Goal: Navigation & Orientation: Find specific page/section

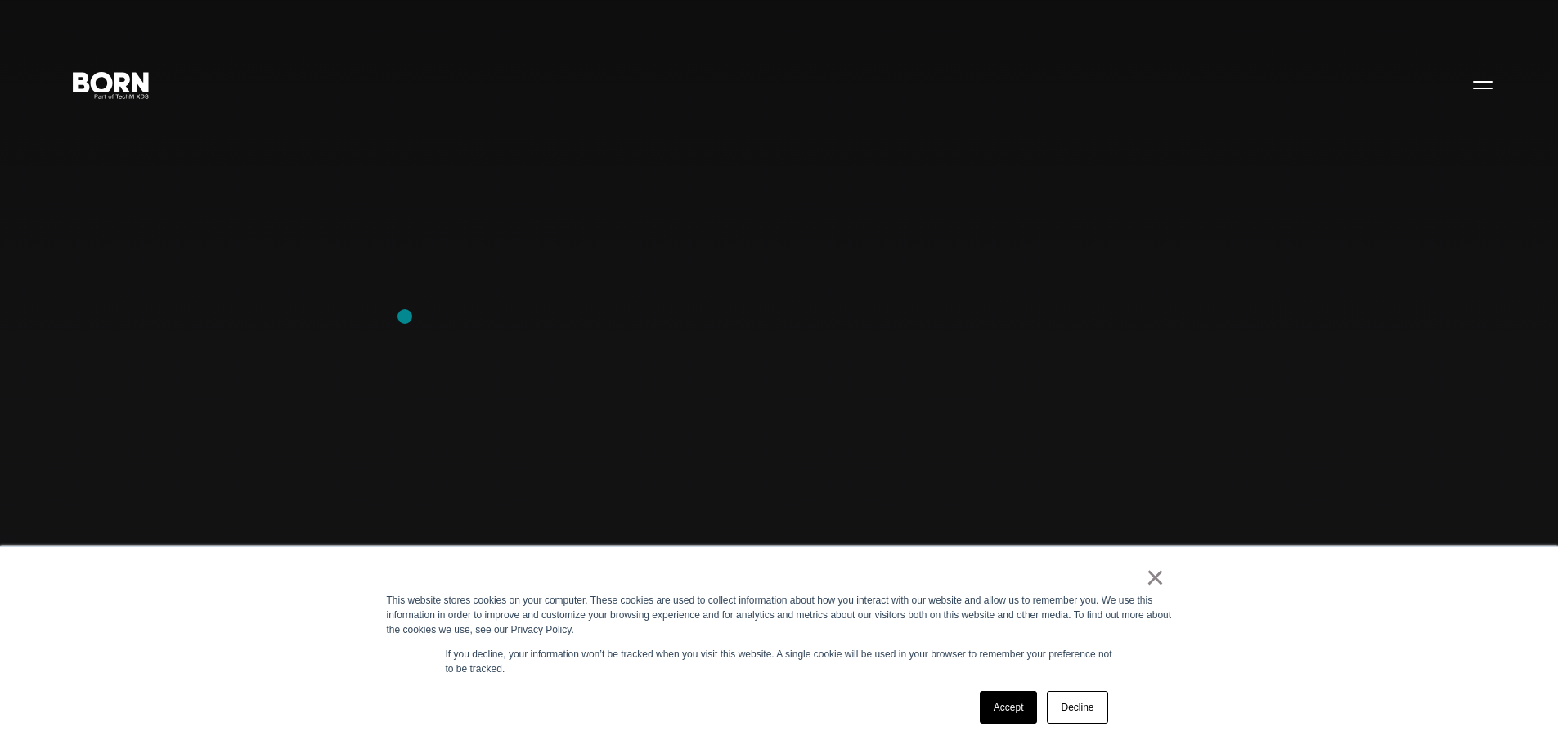
scroll to position [245, 0]
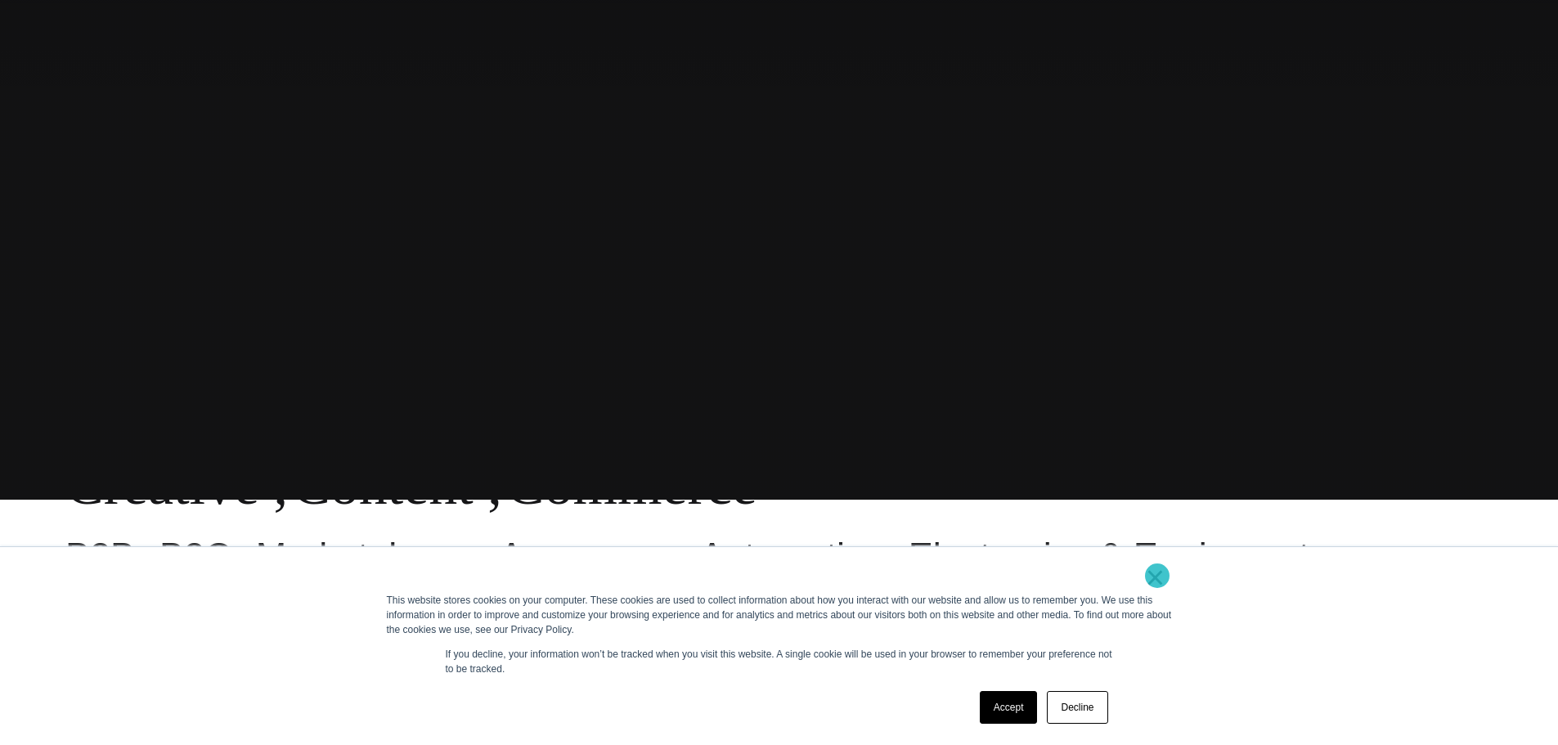
click at [1157, 576] on link "×" at bounding box center [1156, 577] width 20 height 15
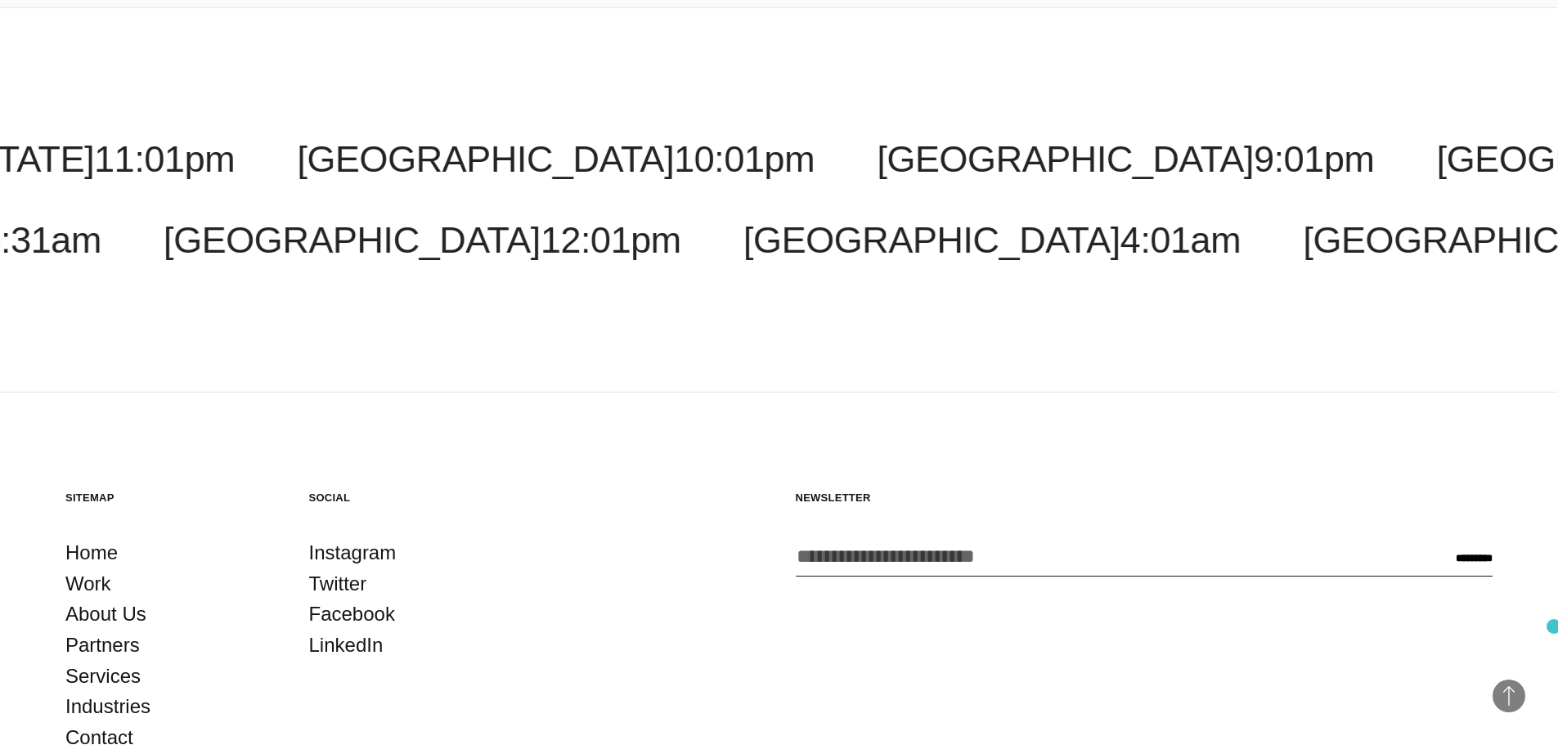
scroll to position [5158, 0]
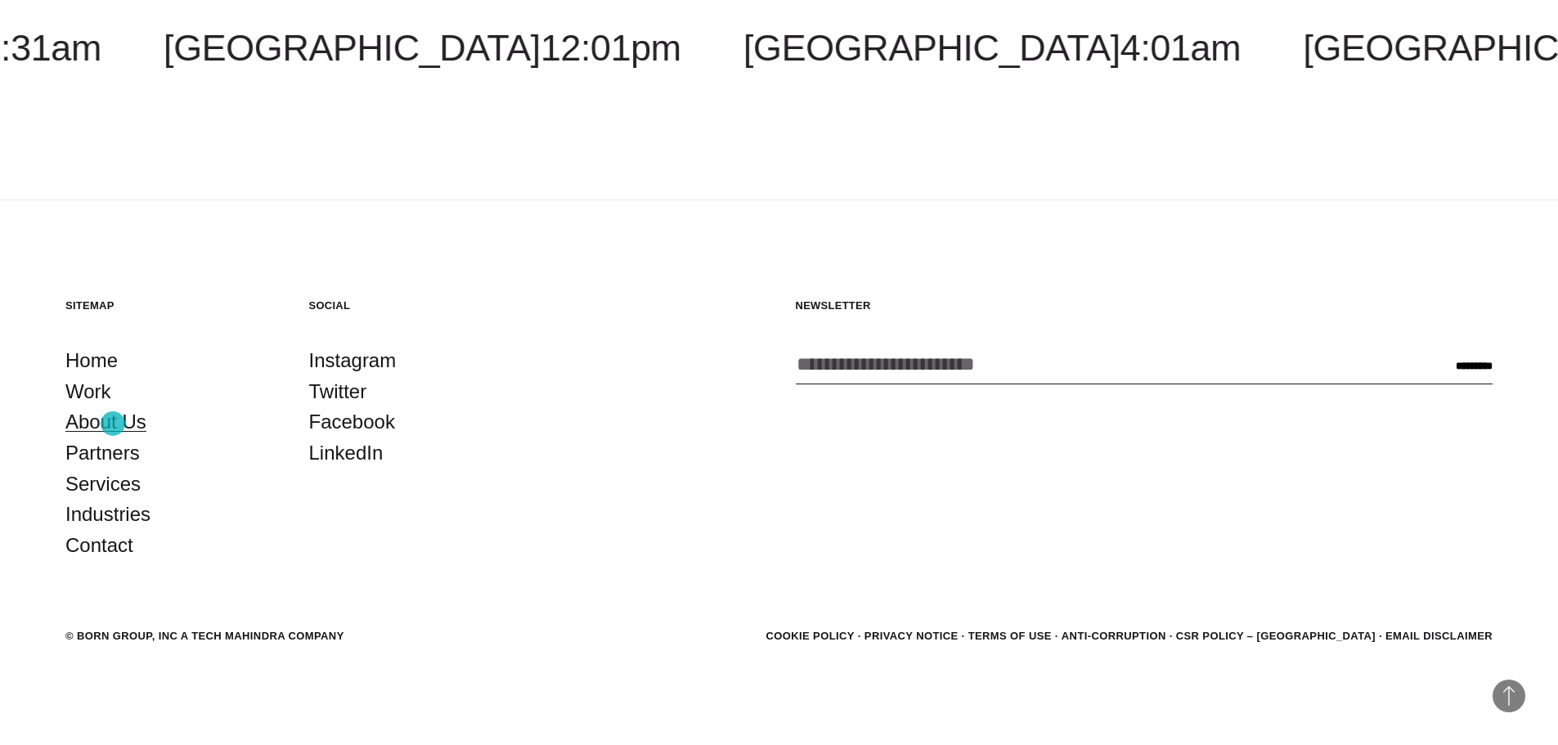
click at [113, 424] on link "About Us" at bounding box center [105, 422] width 81 height 31
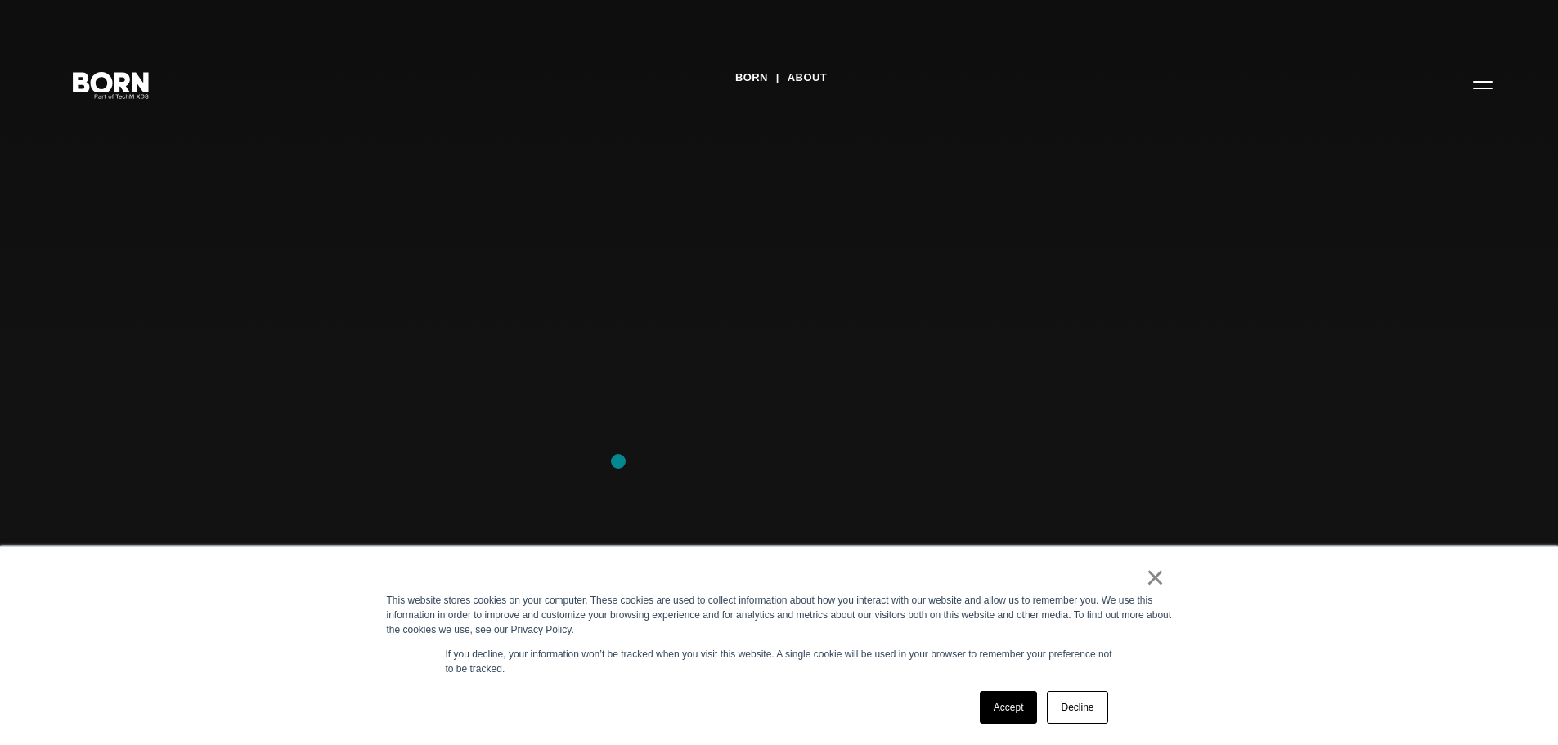
scroll to position [245, 0]
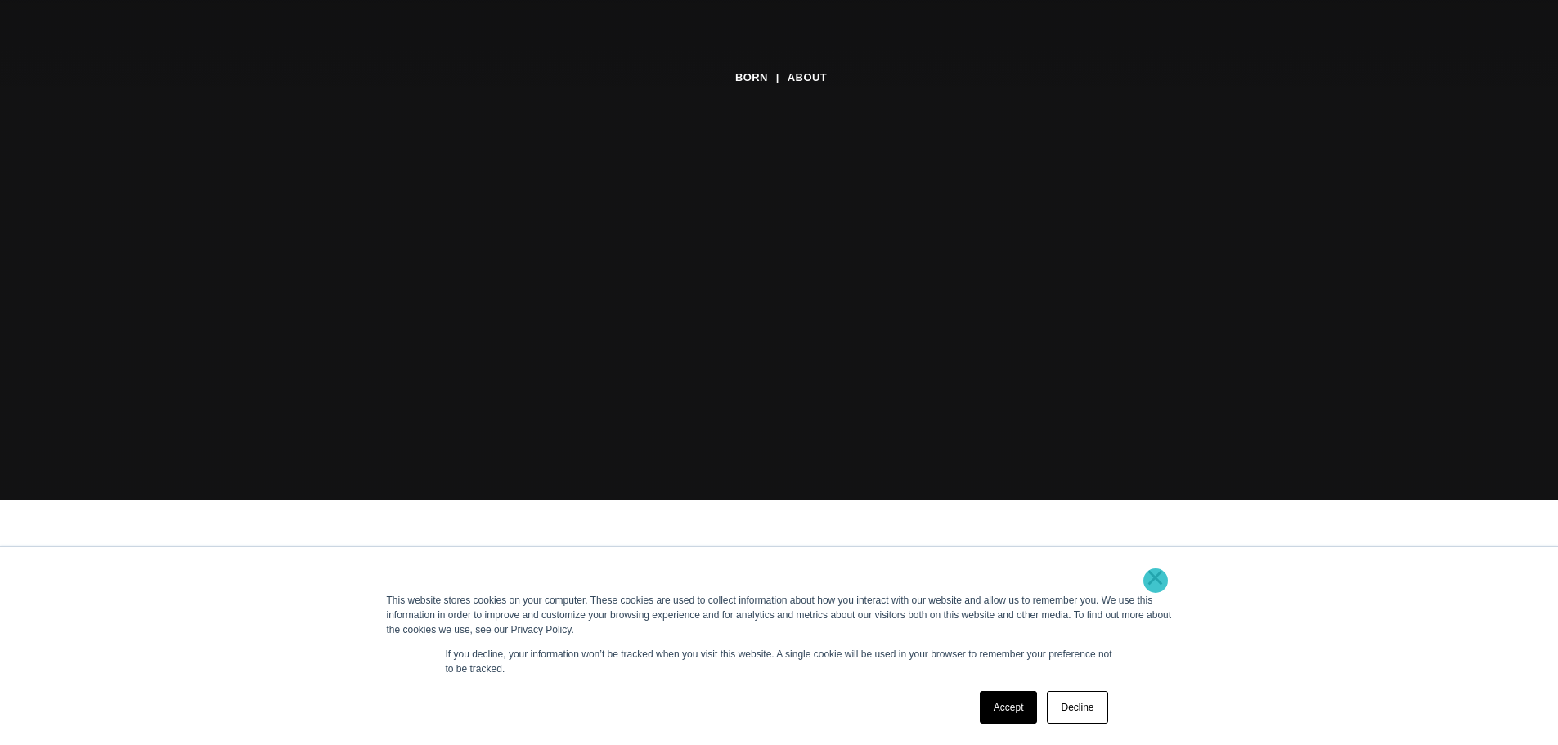
click at [1156, 581] on link "×" at bounding box center [1156, 577] width 20 height 15
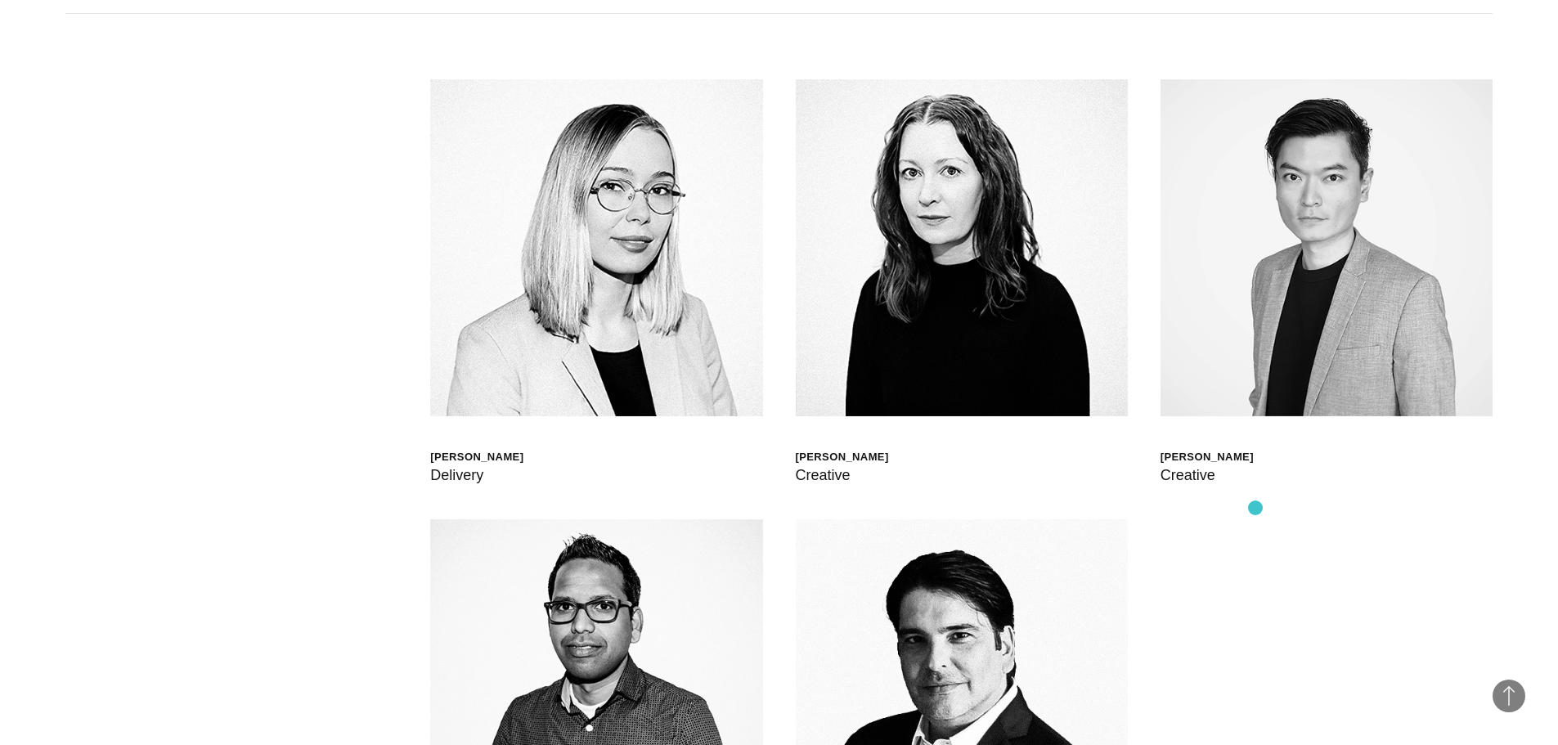
scroll to position [4662, 0]
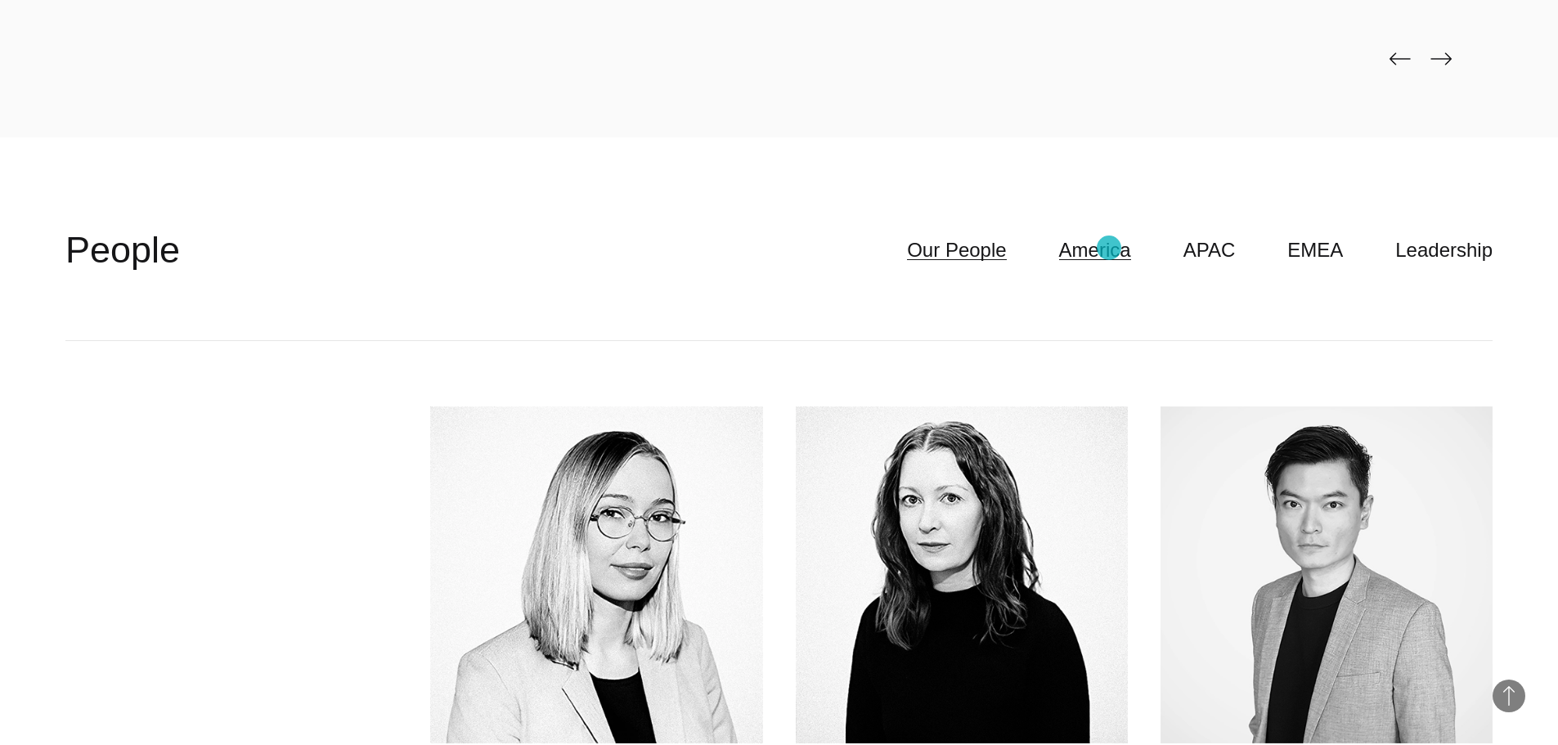
click at [1109, 248] on link "America" at bounding box center [1095, 250] width 72 height 31
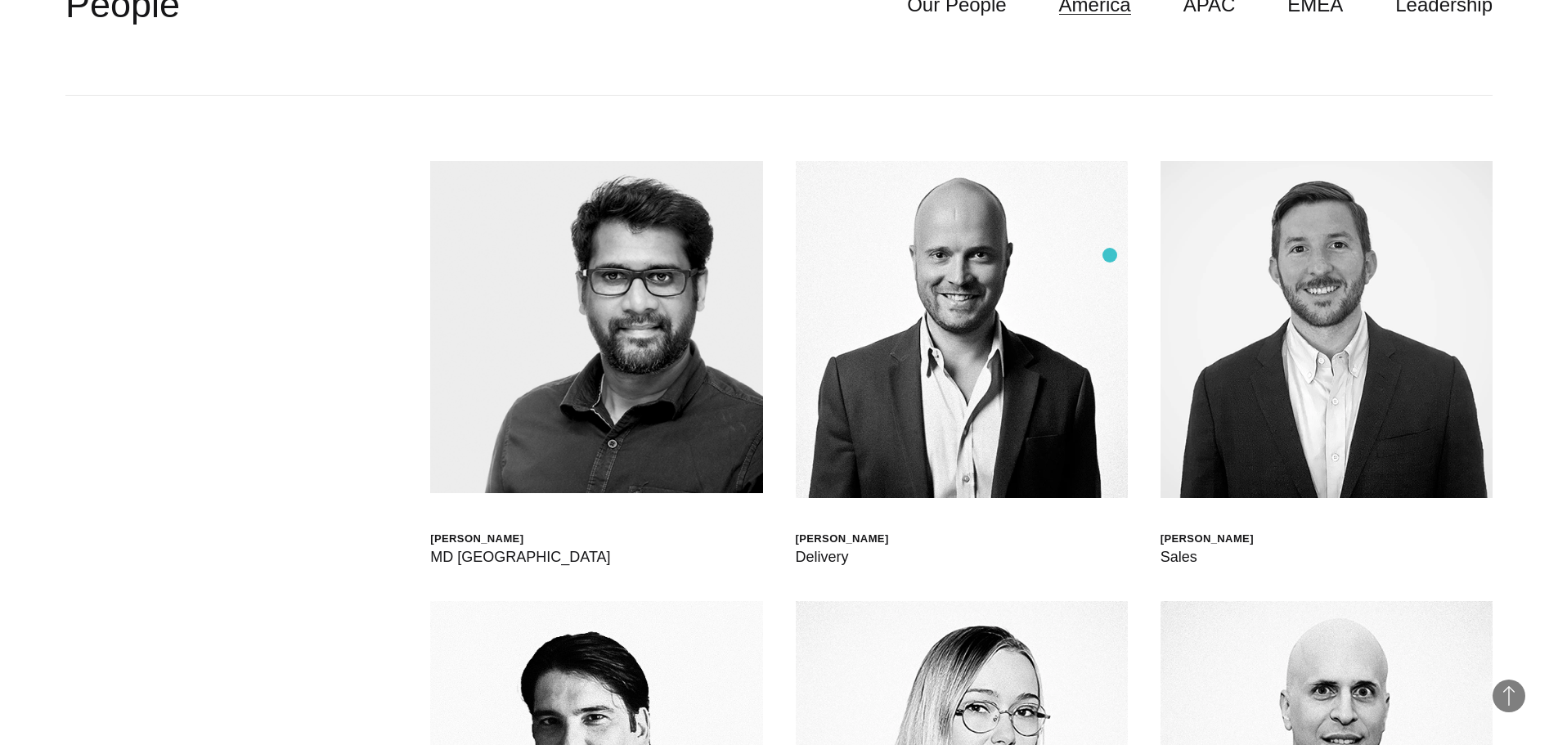
scroll to position [4417, 0]
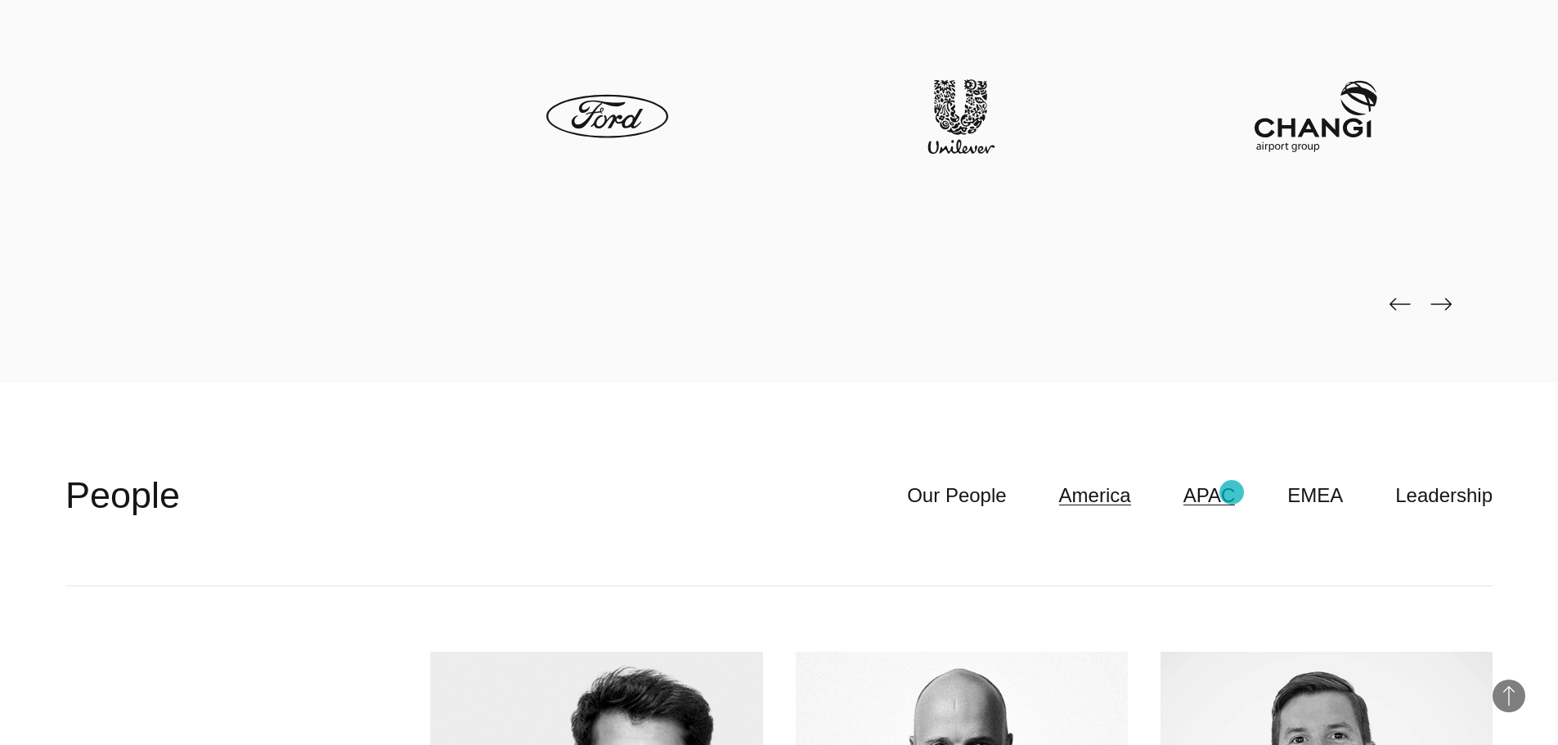
click at [1232, 492] on link "APAC" at bounding box center [1210, 495] width 52 height 31
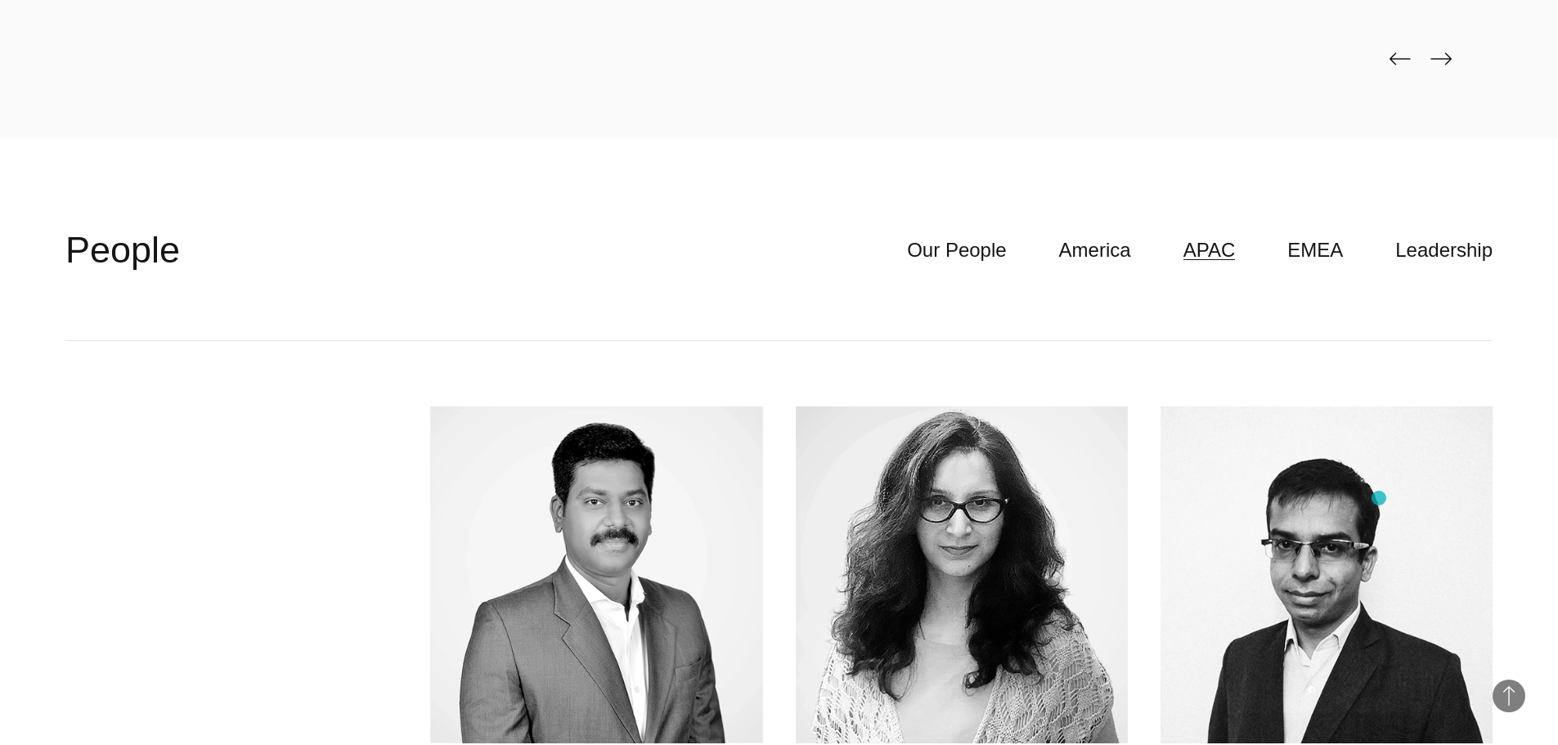
scroll to position [4580, 0]
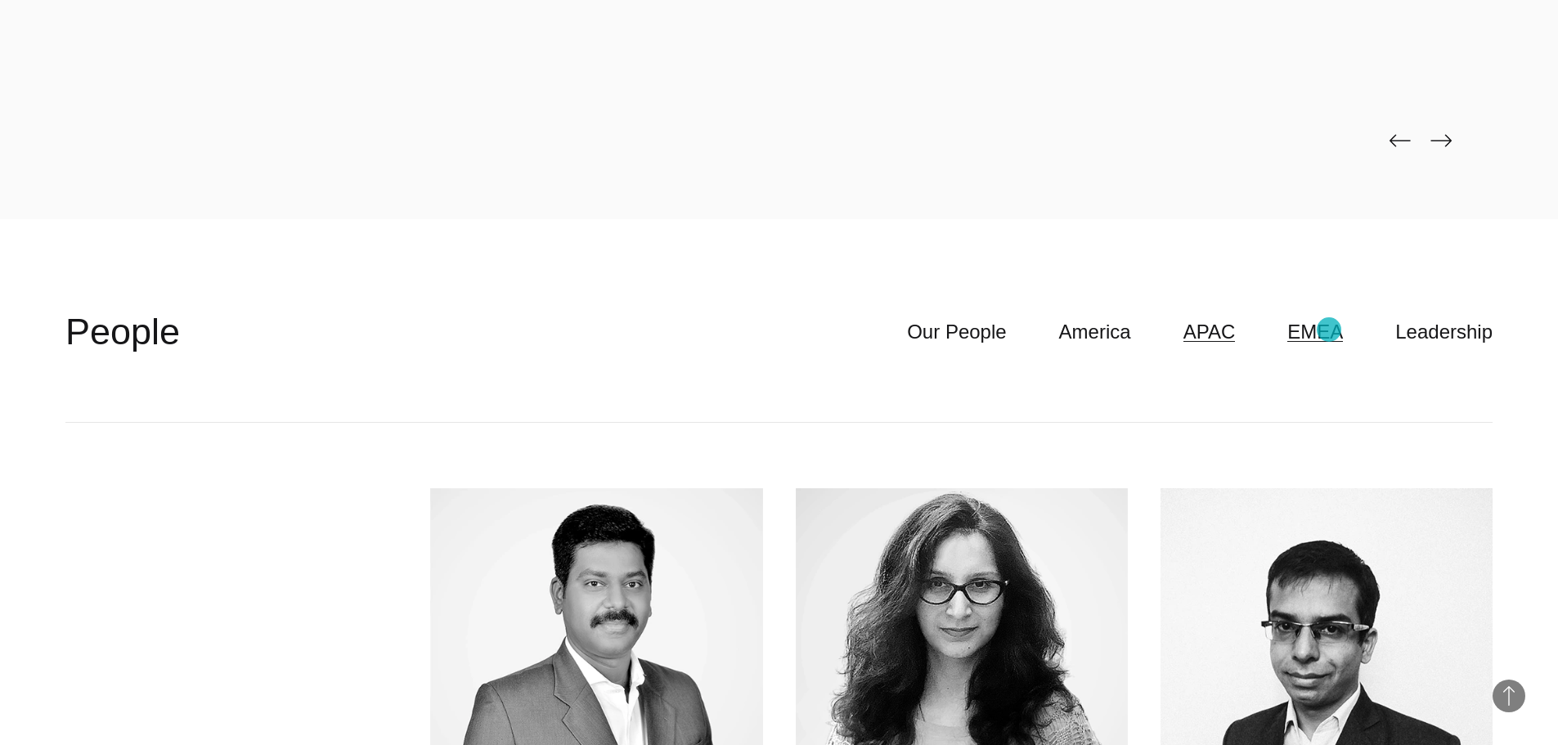
click at [1329, 330] on link "EMEA" at bounding box center [1315, 332] width 56 height 31
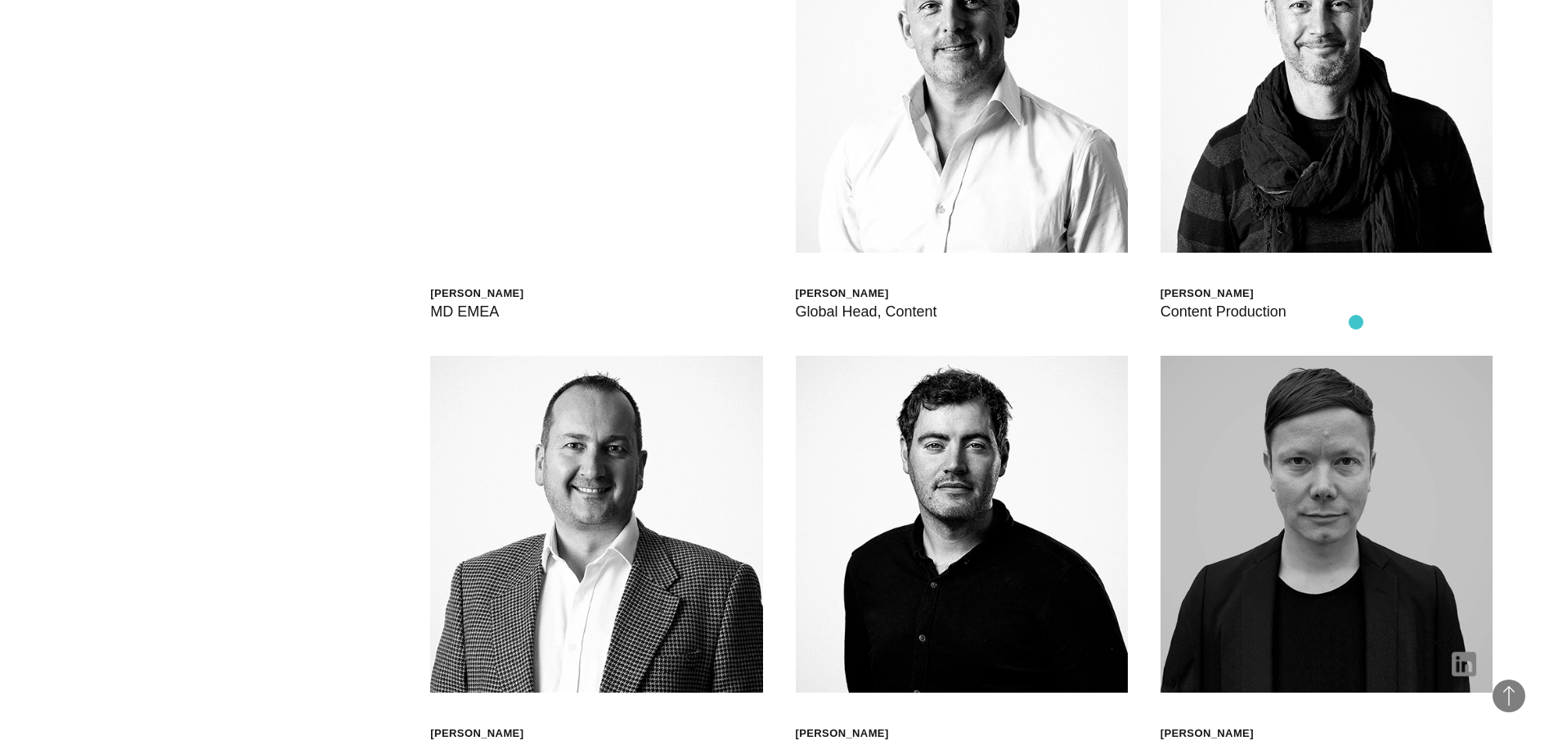
scroll to position [4744, 0]
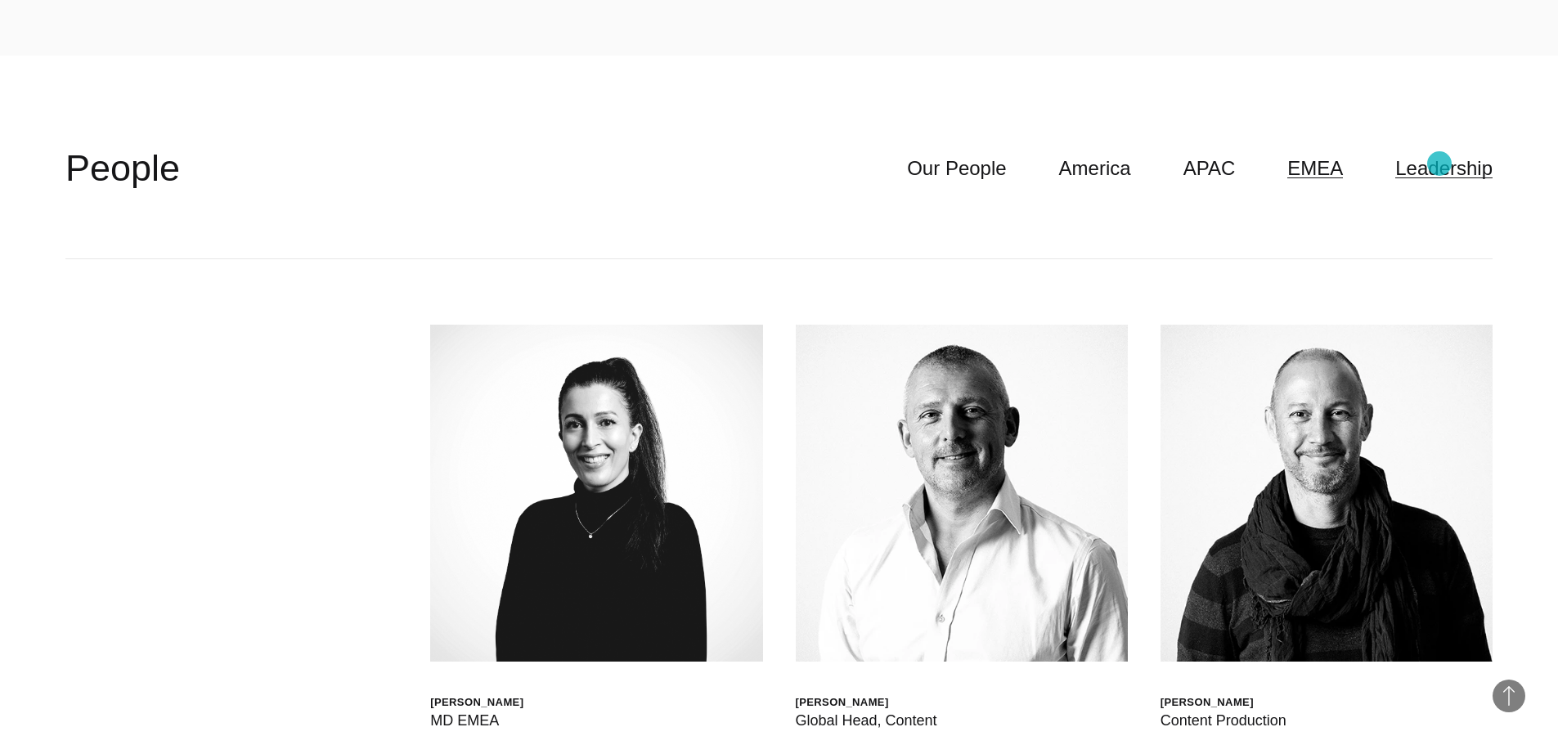
click at [1440, 164] on link "Leadership" at bounding box center [1443, 168] width 97 height 31
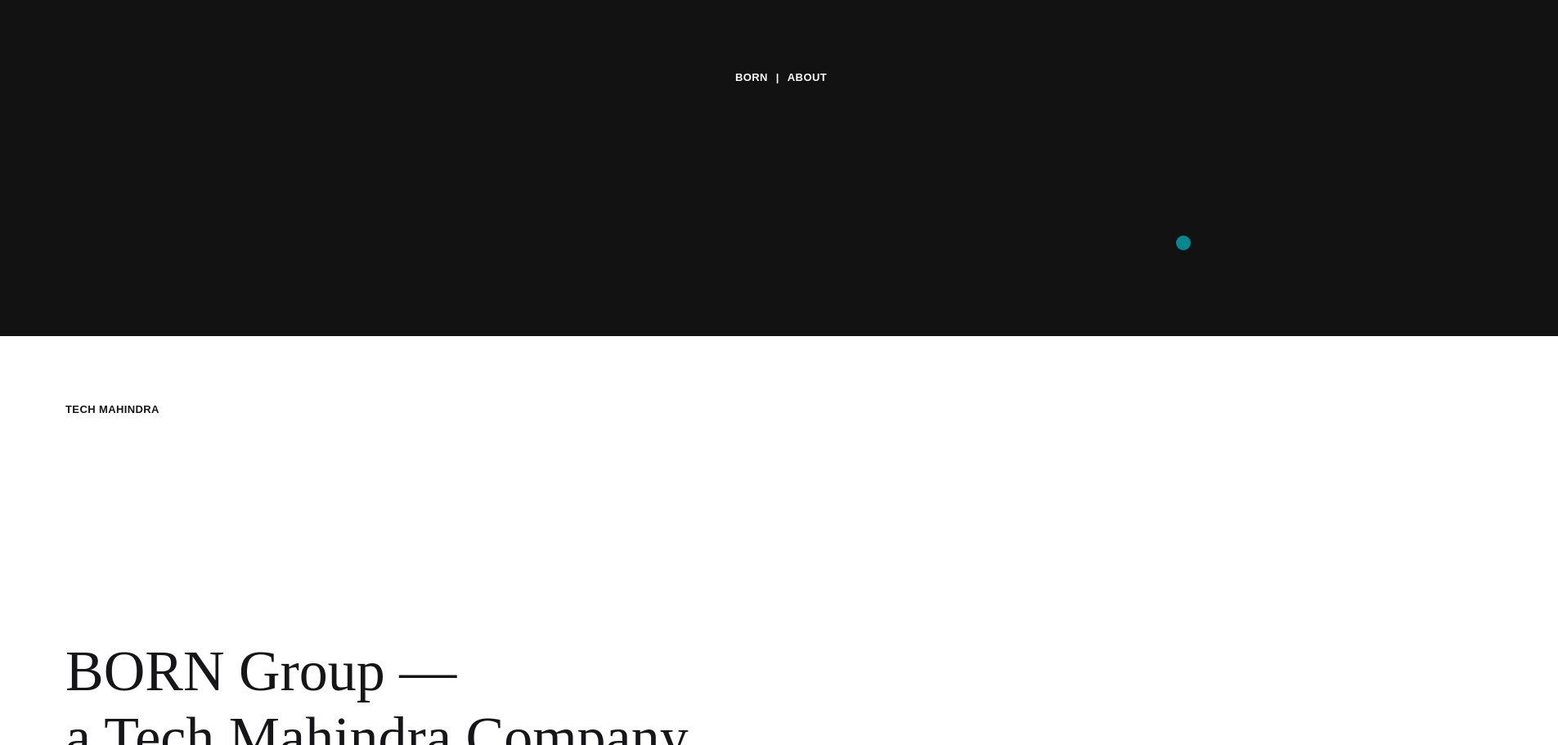
scroll to position [0, 0]
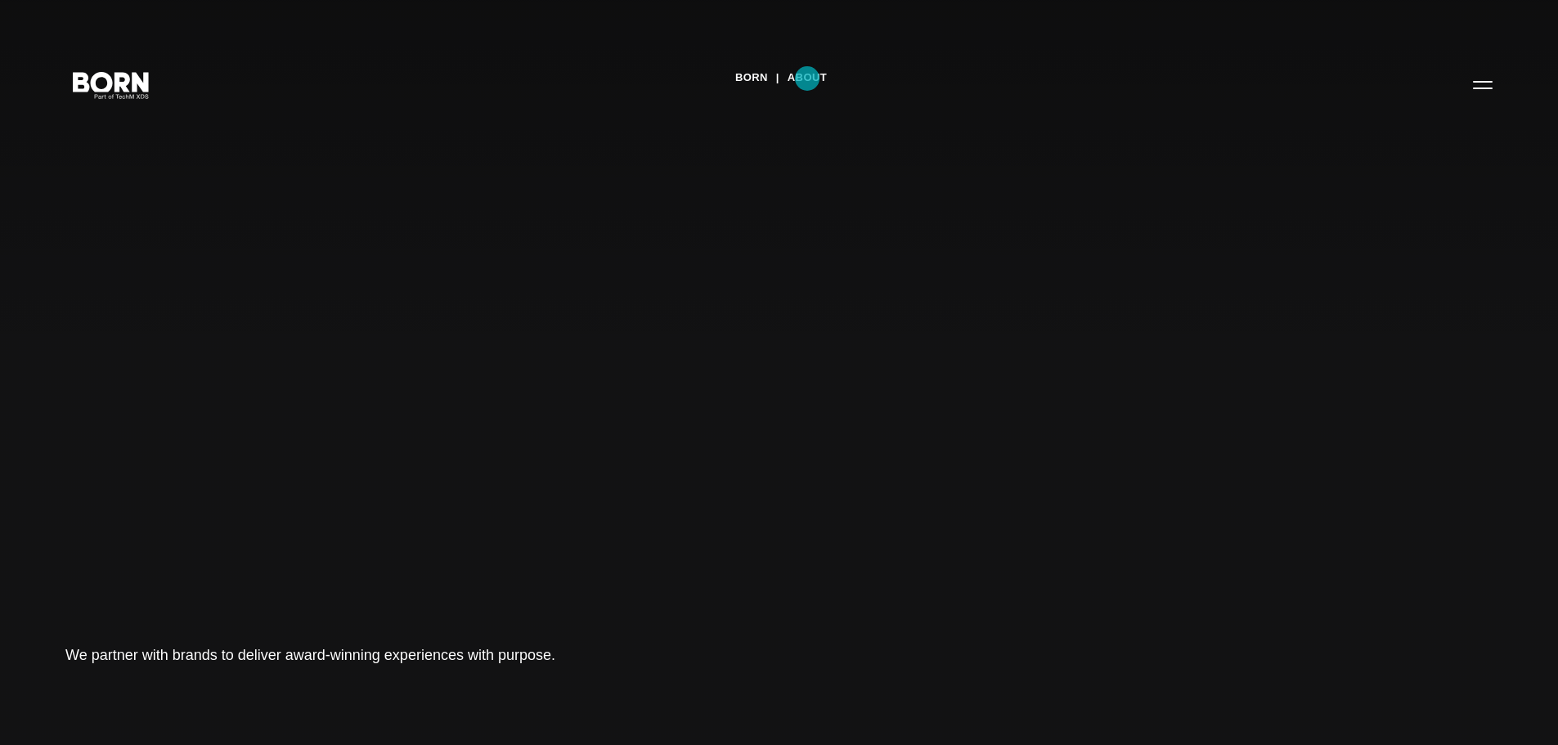
click at [807, 79] on link "About" at bounding box center [807, 77] width 39 height 25
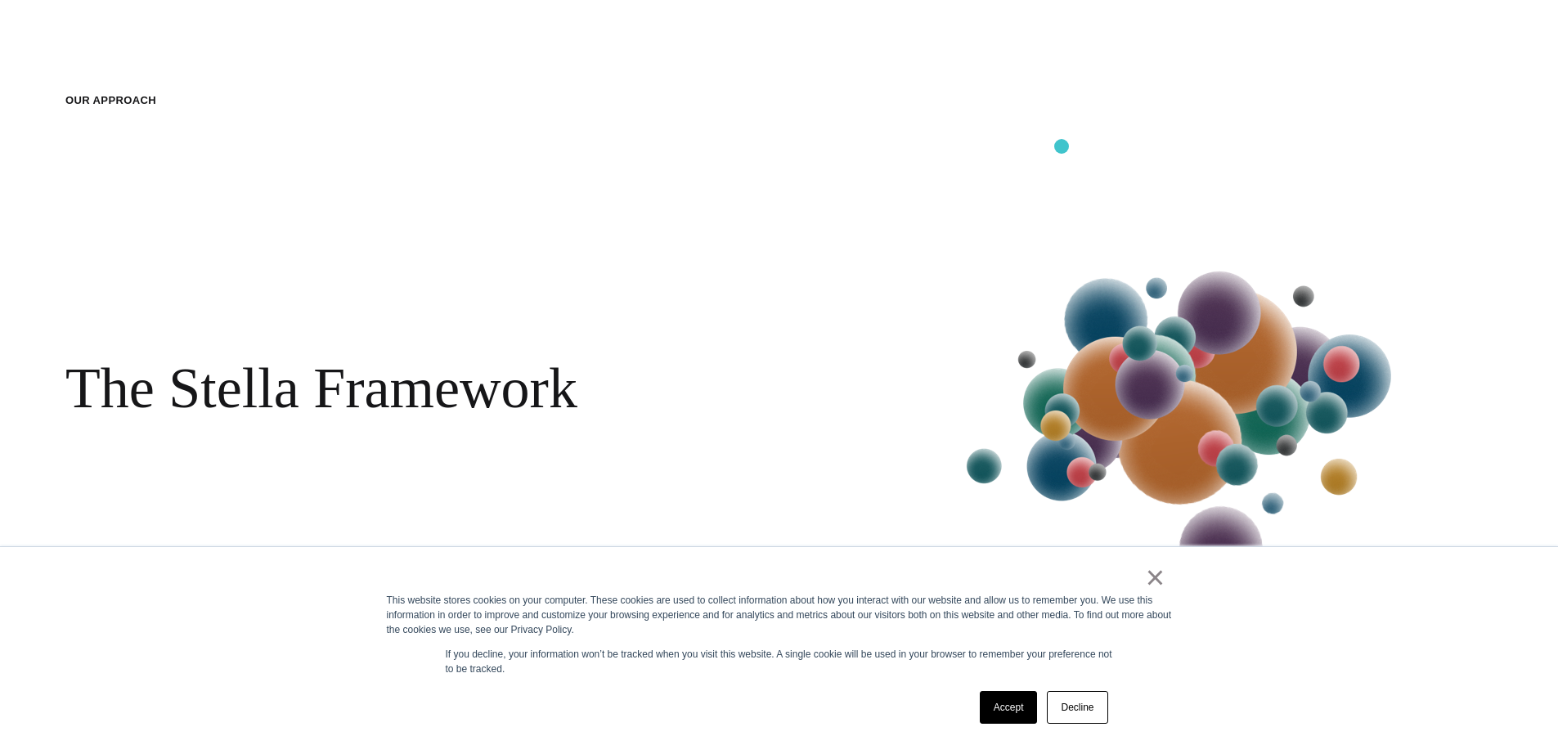
scroll to position [2699, 0]
